Goal: Information Seeking & Learning: Learn about a topic

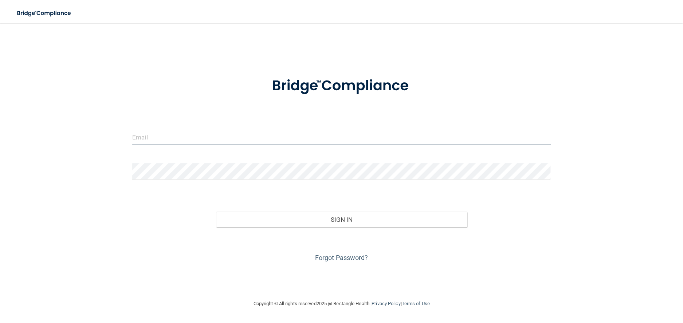
click at [206, 135] on input "email" at bounding box center [341, 137] width 419 height 16
type input "[EMAIL_ADDRESS][DOMAIN_NAME]"
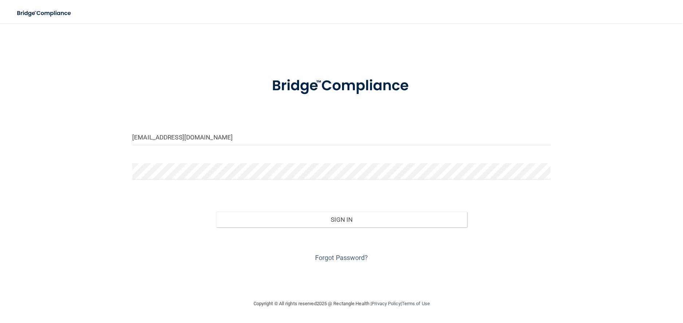
click at [191, 161] on form "lwinters@omaxdocs.com Invalid email/password. You don't have permission to acce…" at bounding box center [341, 165] width 419 height 197
click at [216, 212] on button "Sign In" at bounding box center [341, 220] width 251 height 16
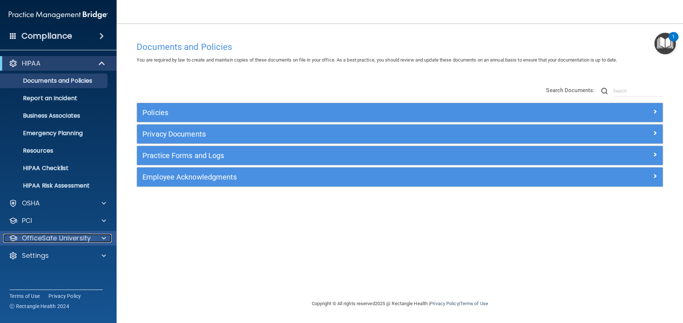
click at [104, 237] on span at bounding box center [104, 238] width 4 height 9
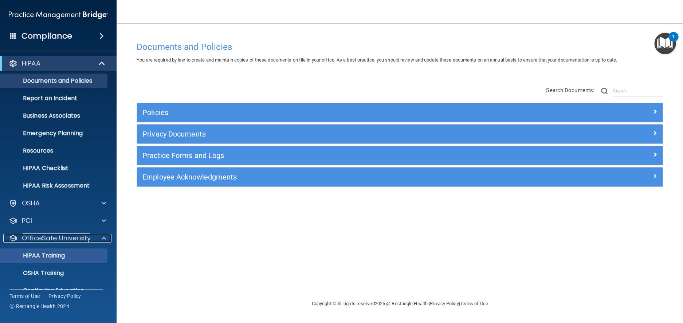
scroll to position [31, 0]
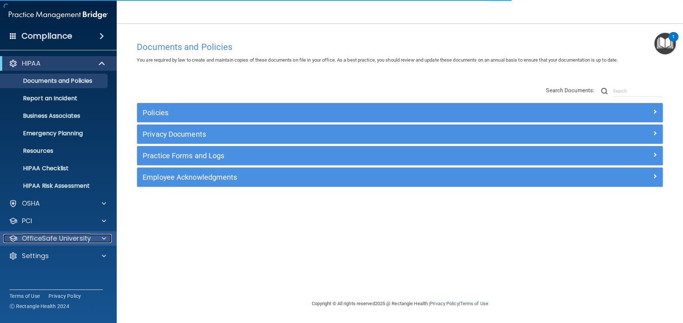
click at [103, 237] on span at bounding box center [104, 238] width 4 height 9
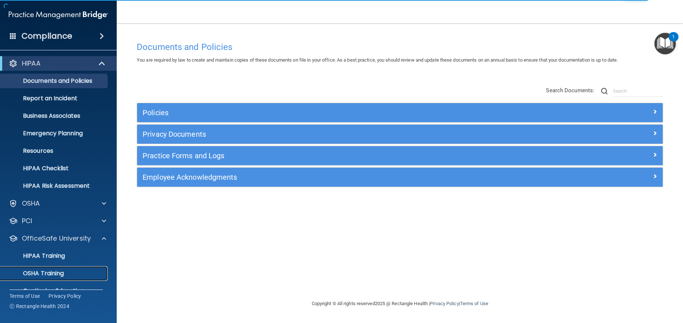
click at [57, 273] on p "OSHA Training" at bounding box center [34, 273] width 59 height 7
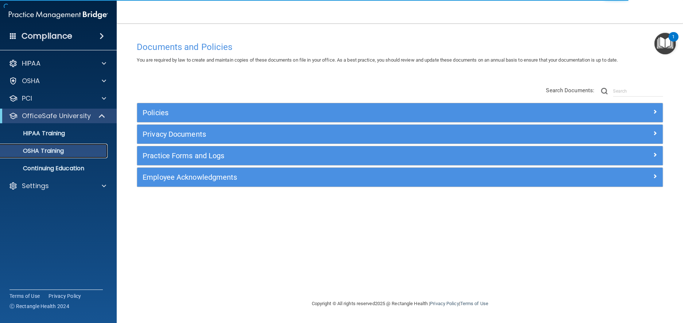
click at [67, 150] on div "OSHA Training" at bounding box center [54, 150] width 99 height 7
click at [68, 149] on div "OSHA Training" at bounding box center [54, 150] width 99 height 7
click at [56, 151] on p "OSHA Training" at bounding box center [34, 150] width 59 height 7
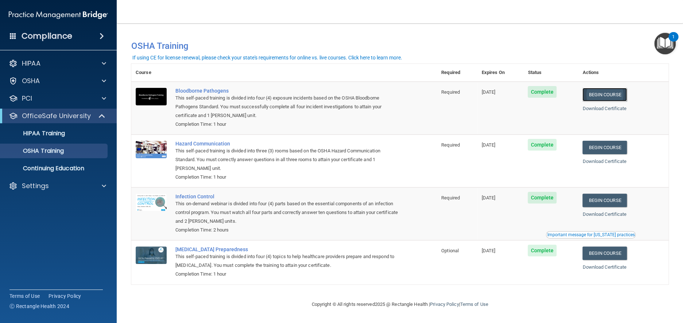
click at [600, 94] on link "Begin Course" at bounding box center [604, 94] width 44 height 13
click at [103, 184] on span at bounding box center [104, 185] width 4 height 9
click at [36, 254] on p "Sign Out" at bounding box center [54, 255] width 99 height 7
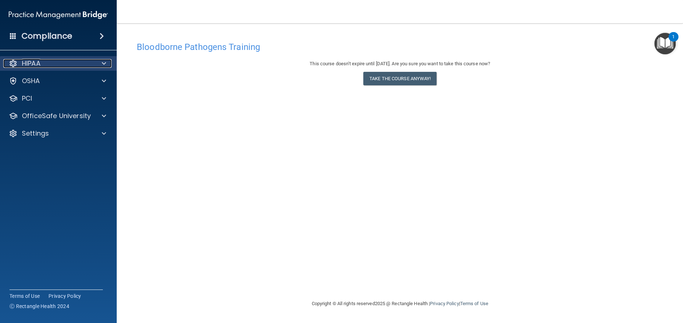
click at [91, 61] on div "HIPAA" at bounding box center [48, 63] width 90 height 9
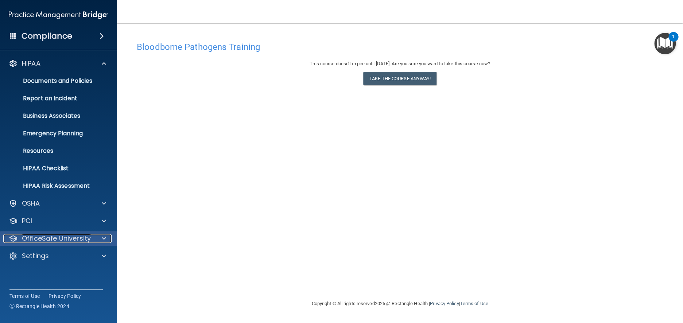
click at [89, 236] on p "OfficeSafe University" at bounding box center [56, 238] width 69 height 9
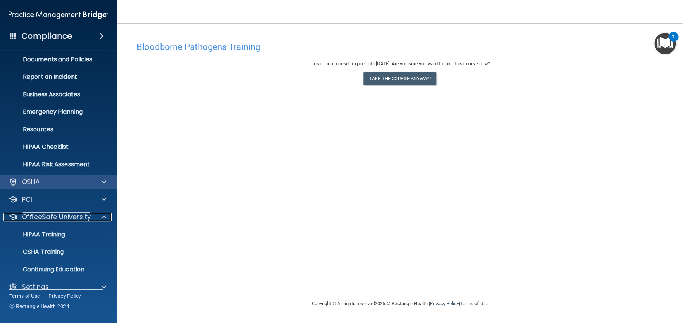
scroll to position [32, 0]
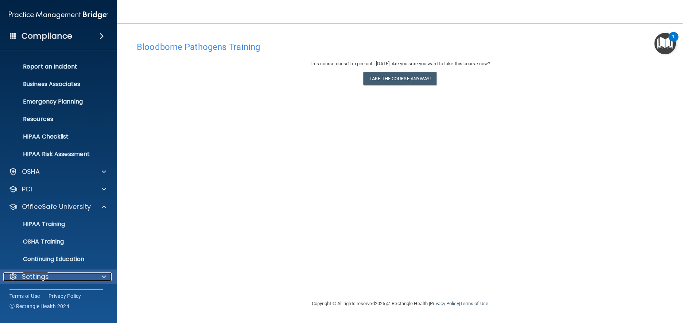
click at [104, 276] on span at bounding box center [104, 276] width 4 height 9
click at [43, 276] on p "Settings" at bounding box center [35, 276] width 27 height 9
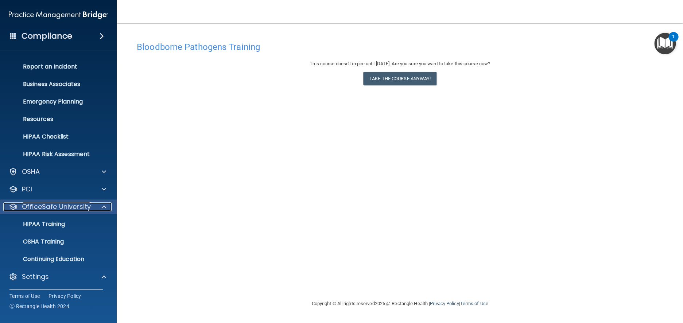
click at [104, 206] on span at bounding box center [104, 206] width 4 height 9
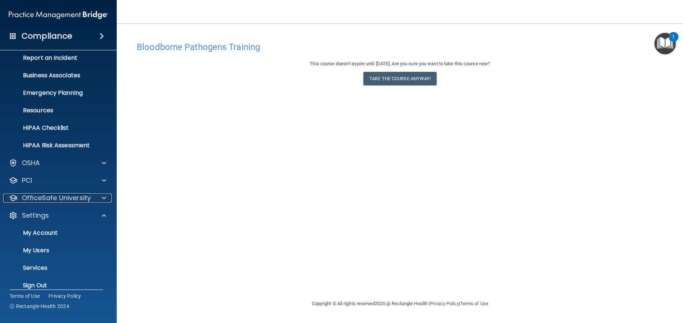
scroll to position [49, 0]
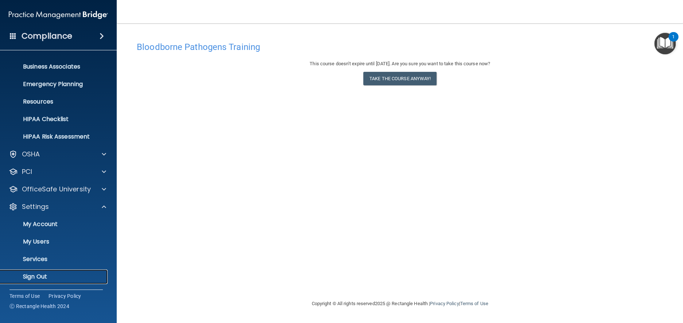
click at [42, 275] on p "Sign Out" at bounding box center [54, 276] width 99 height 7
